Goal: Task Accomplishment & Management: Manage account settings

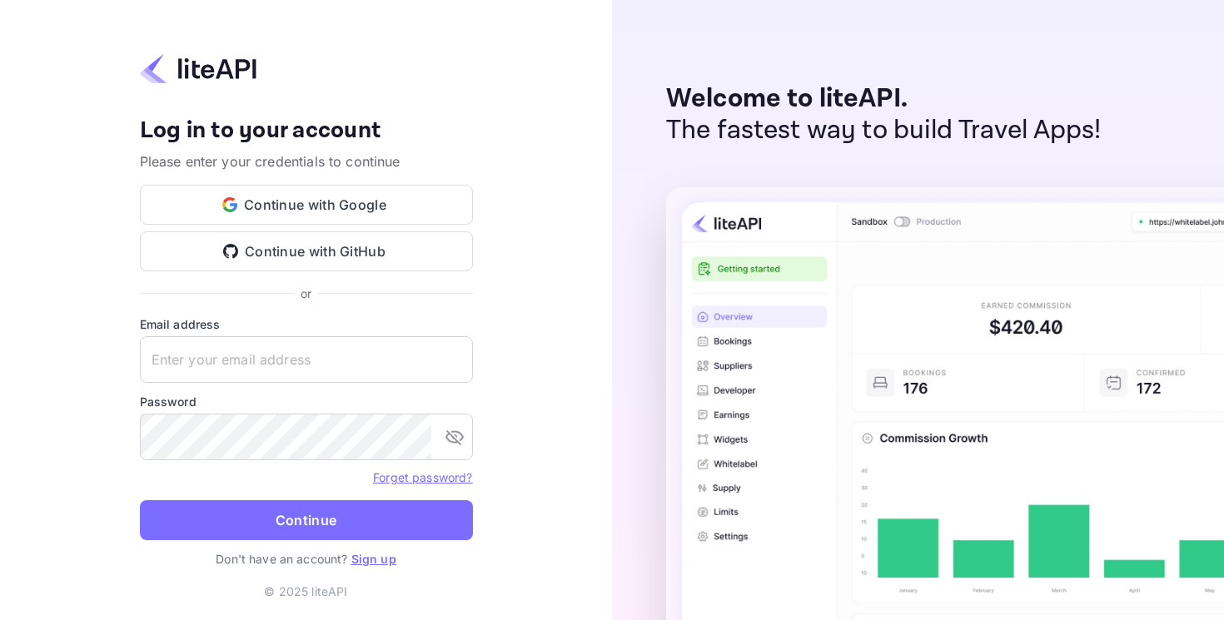
type input "n.valbusa+revolutcs@nuitee.com"
click at [353, 591] on div "Your account has been created successfully, a confirmation link has been sent t…" at bounding box center [306, 310] width 612 height 620
click at [341, 590] on p "© 2025 liteAPI" at bounding box center [305, 591] width 83 height 17
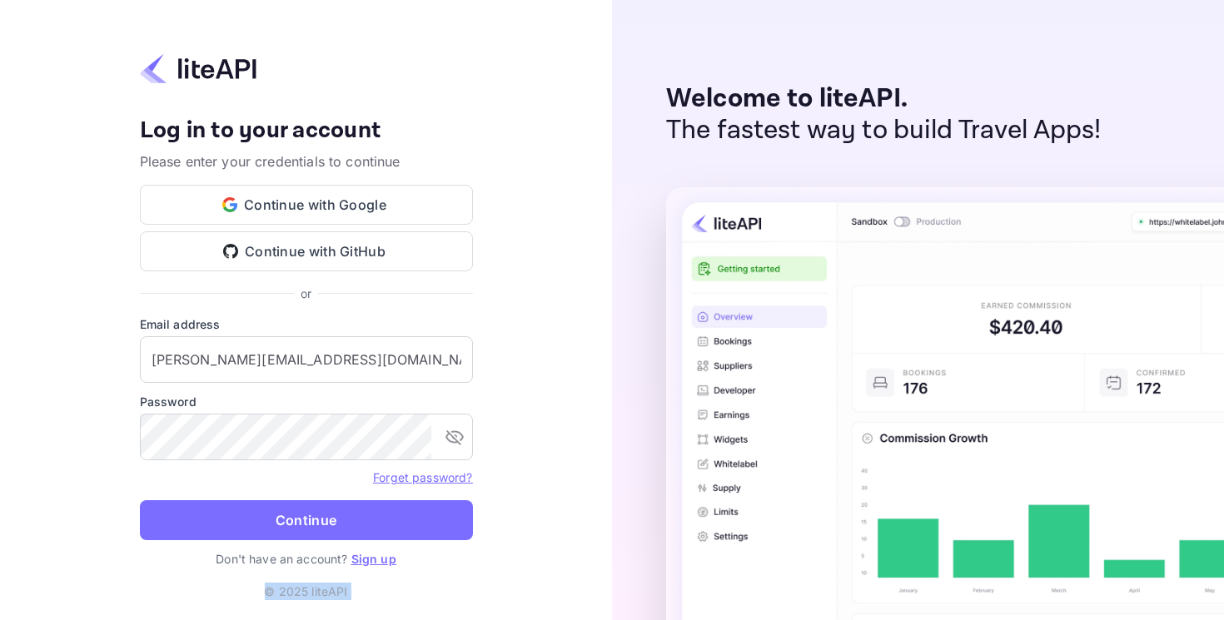
copy p "© 2025 liteAPI"
click at [538, 190] on div "Your account has been created successfully, a confirmation link has been sent t…" at bounding box center [306, 310] width 612 height 620
